Goal: Information Seeking & Learning: Learn about a topic

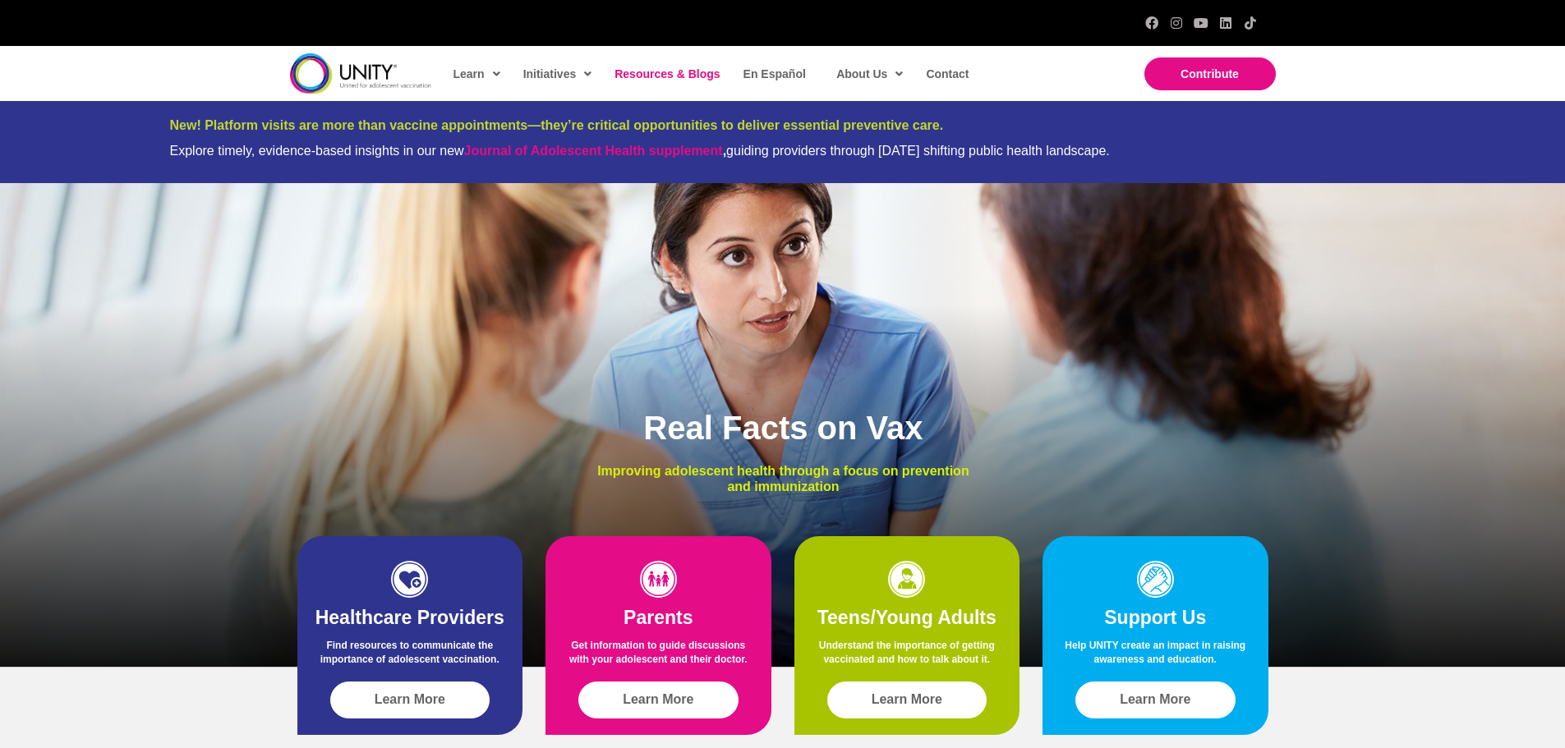
click at [669, 69] on span "Resources & Blogs" at bounding box center [666, 73] width 105 height 13
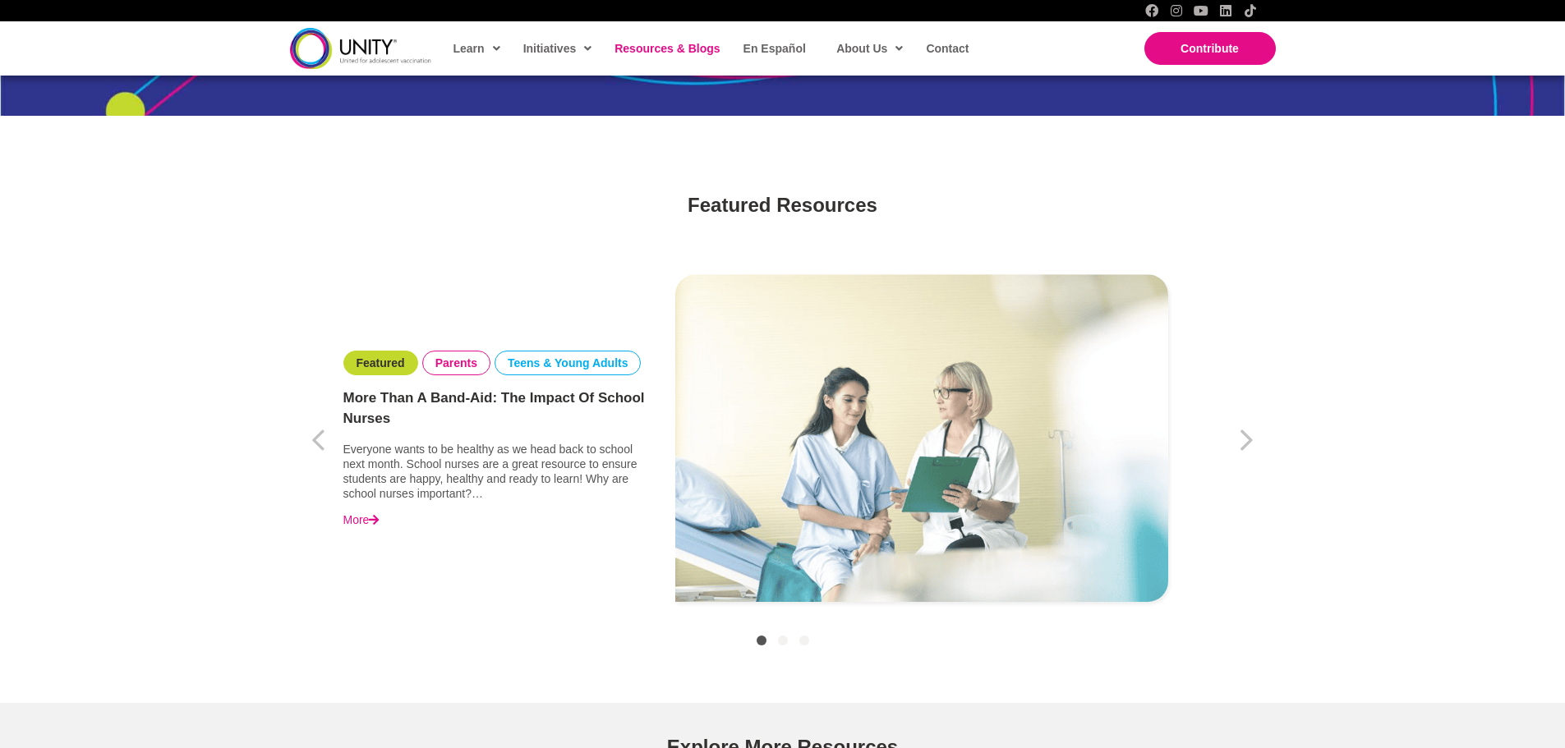
scroll to position [575, 0]
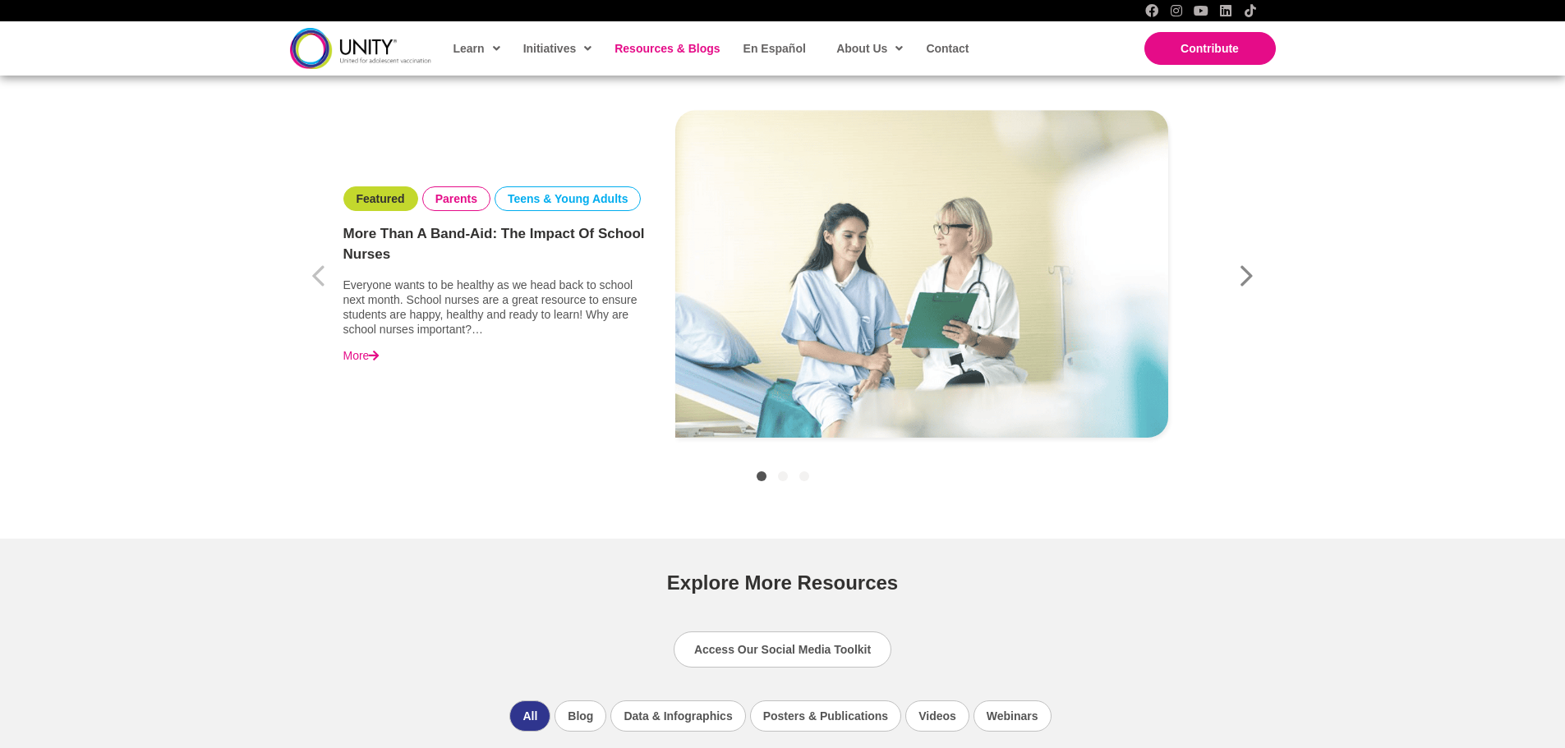
click at [1239, 286] on icon "button" at bounding box center [1247, 275] width 16 height 41
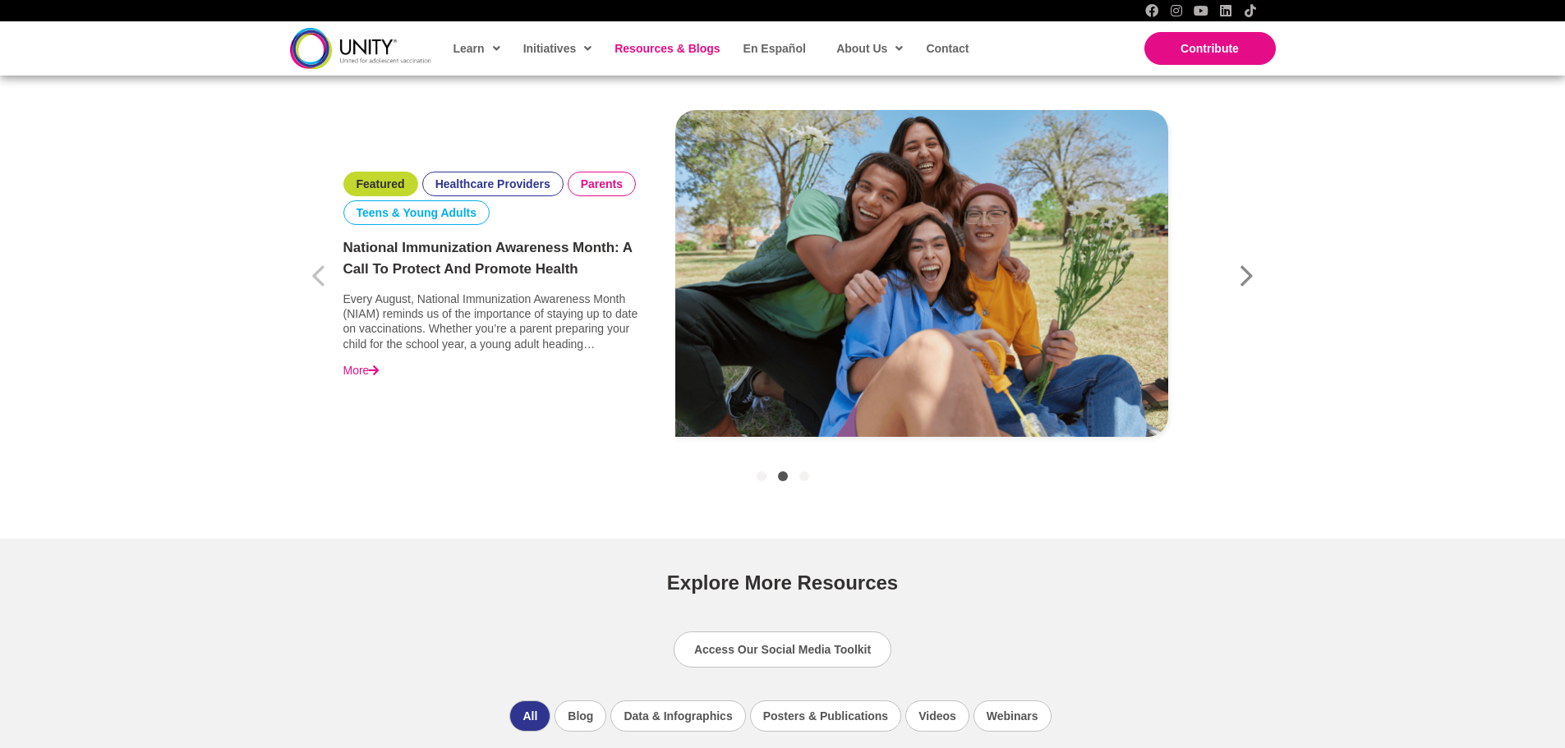
click at [1239, 286] on icon "button" at bounding box center [1247, 275] width 16 height 41
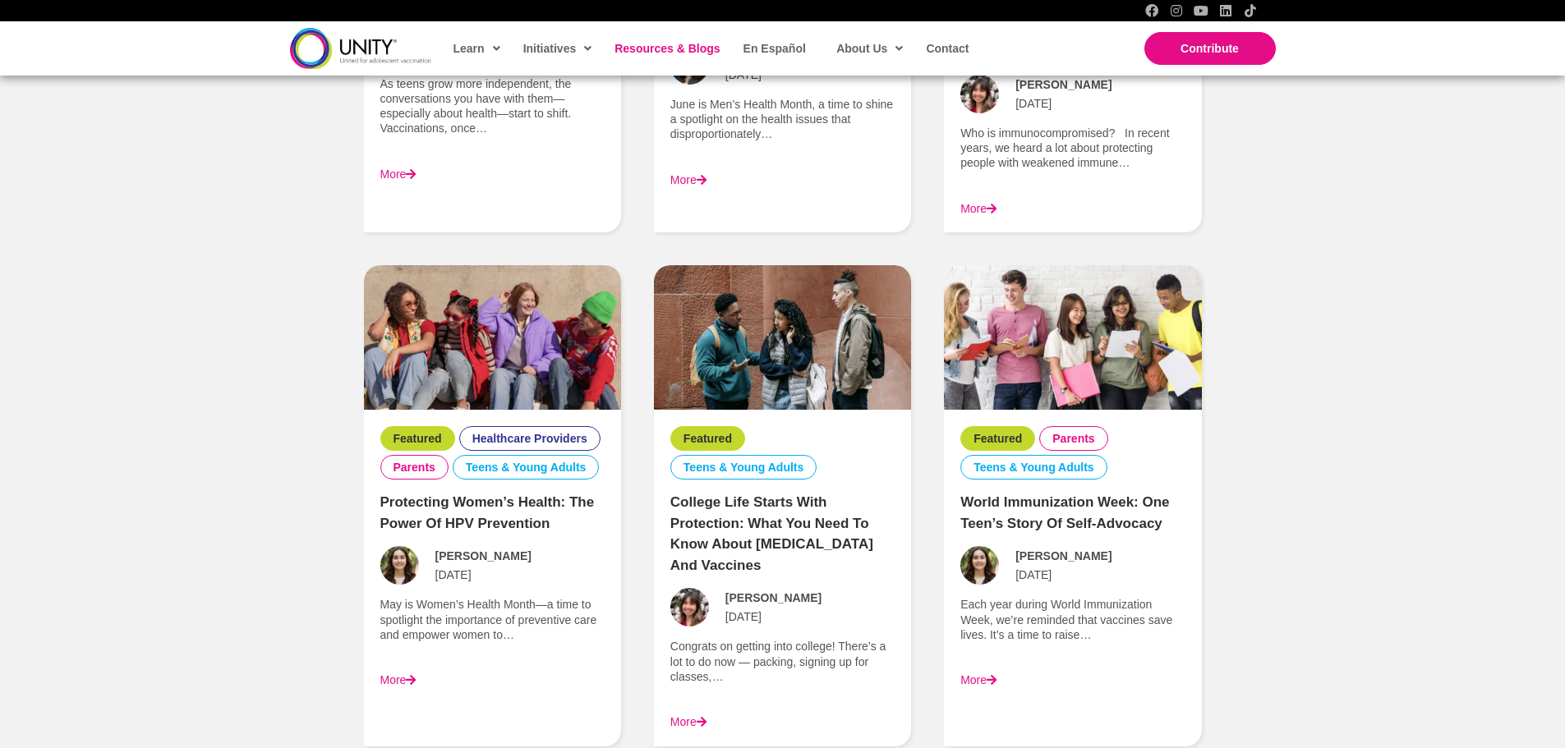
scroll to position [2382, 0]
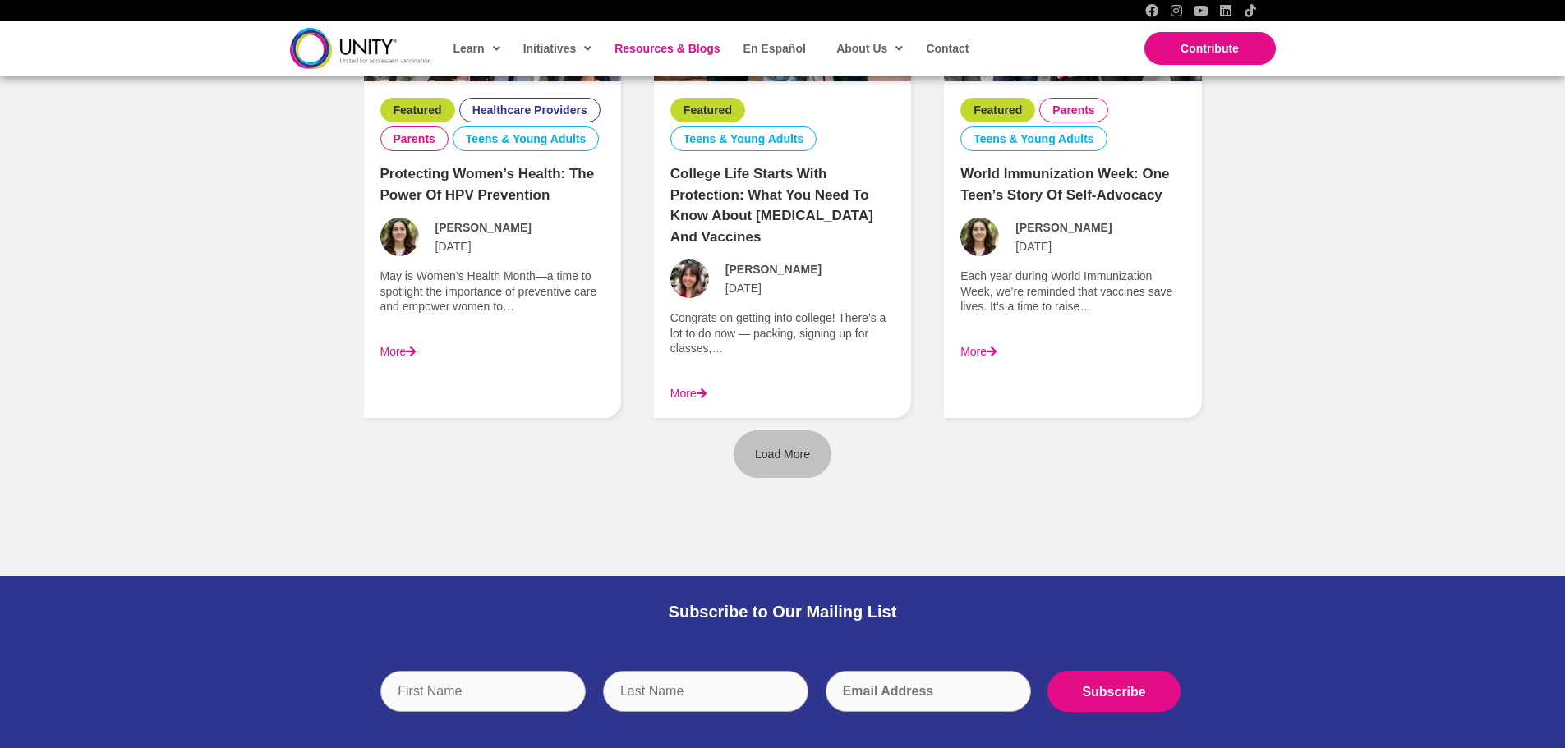
click at [793, 472] on link "Load More" at bounding box center [782, 454] width 98 height 48
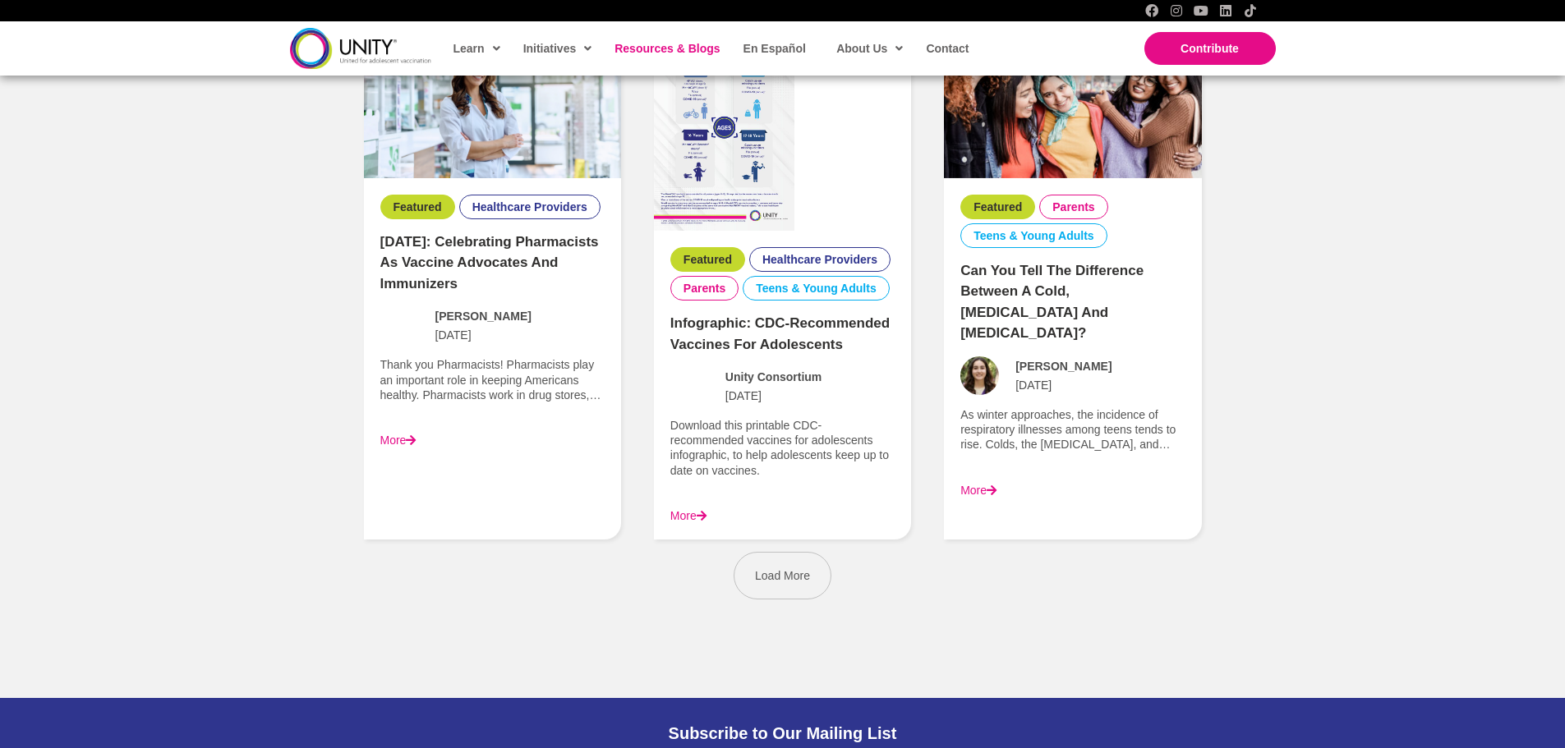
scroll to position [3860, 0]
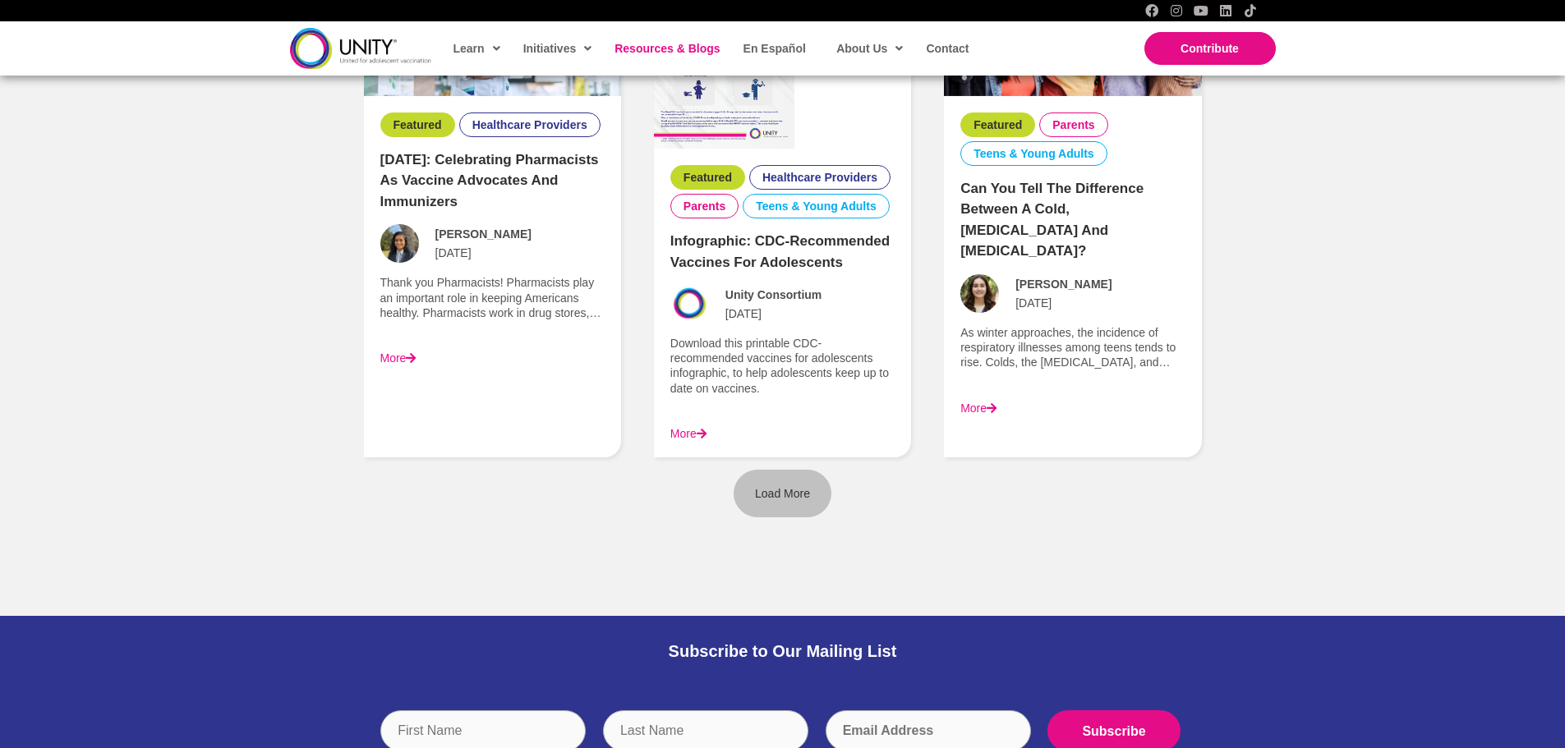
click at [785, 500] on span "Load More" at bounding box center [782, 493] width 55 height 13
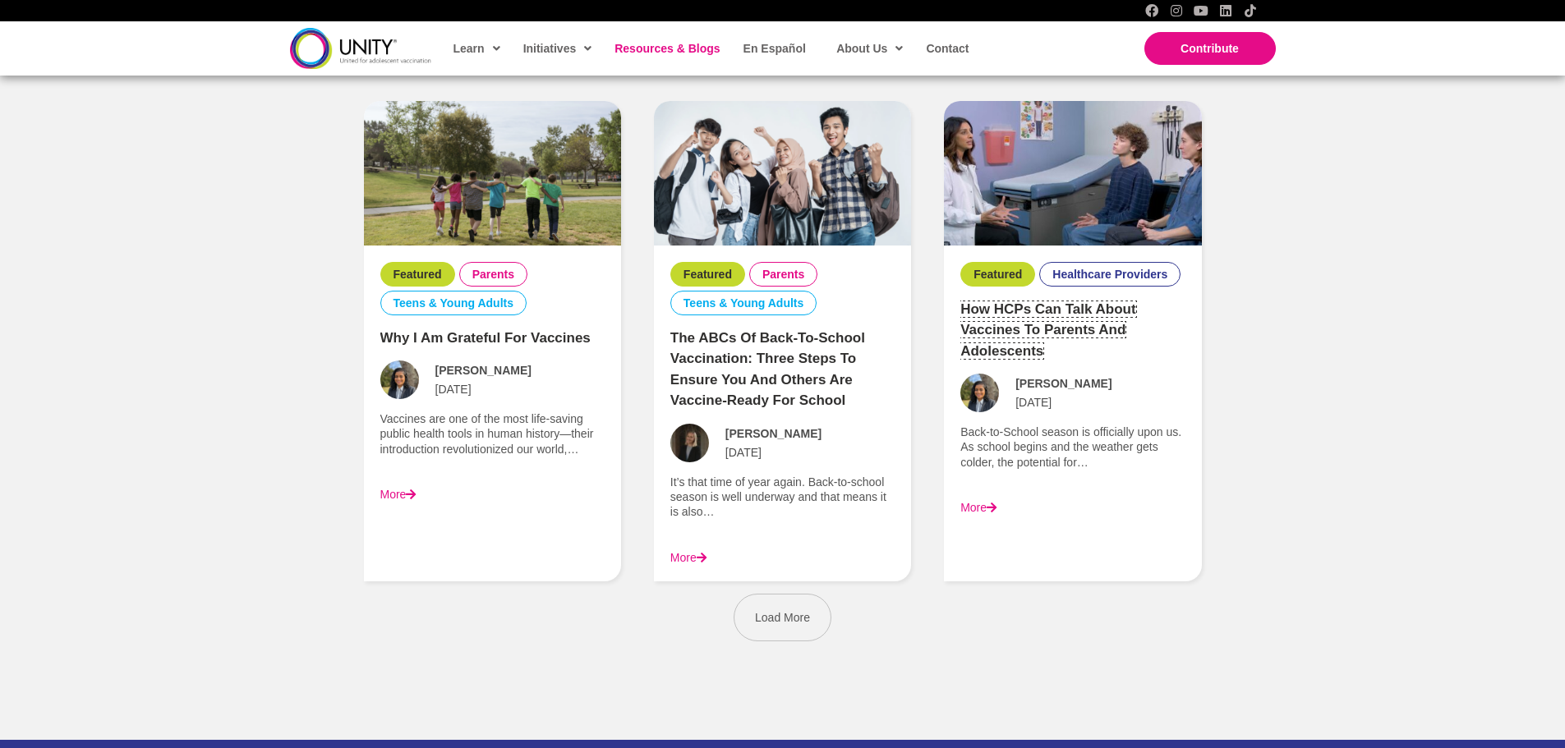
scroll to position [5503, 0]
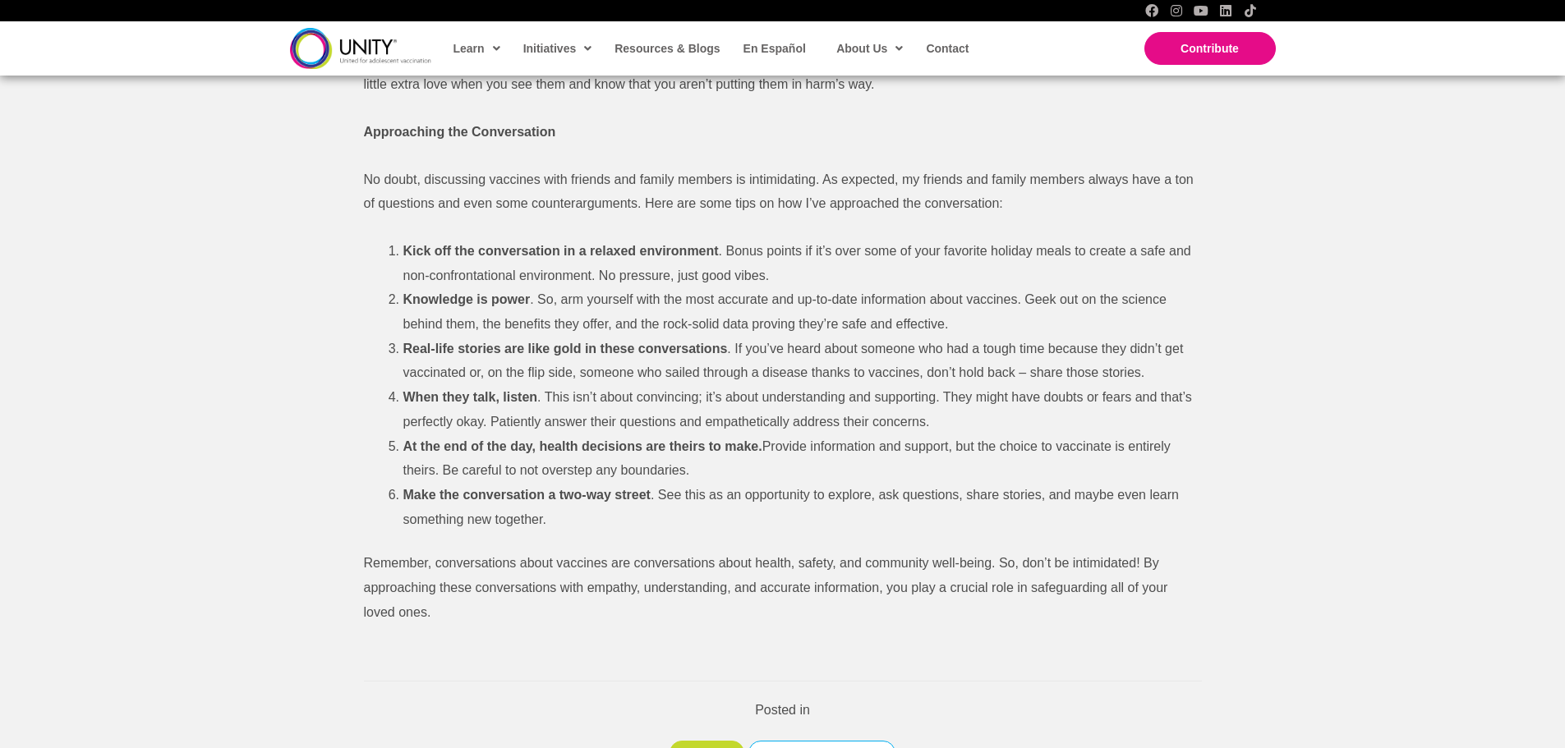
scroll to position [695, 0]
